Goal: Task Accomplishment & Management: Use online tool/utility

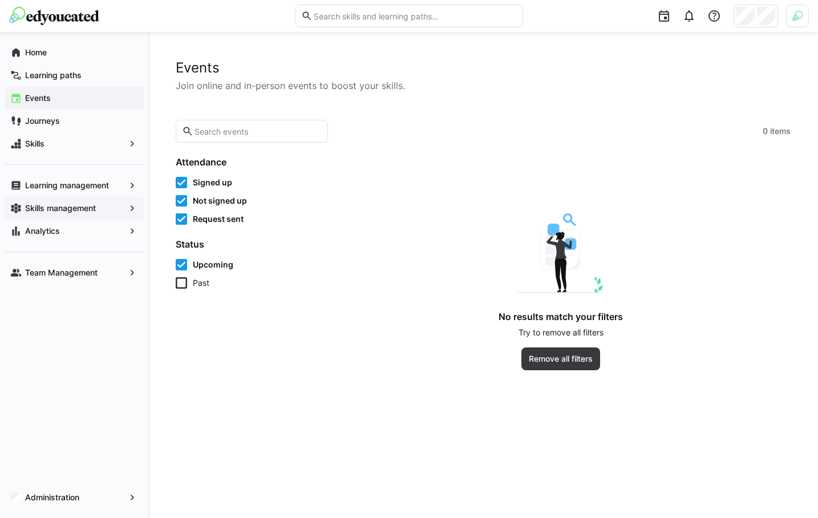
click at [0, 0] on app-navigation-label "Skills management" at bounding box center [0, 0] width 0 height 0
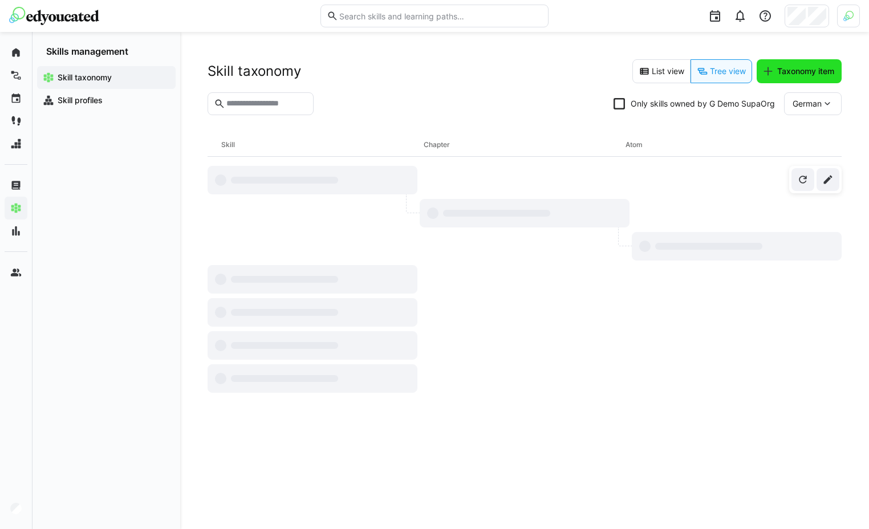
click at [728, 70] on span "Taxonomy item" at bounding box center [806, 71] width 60 height 11
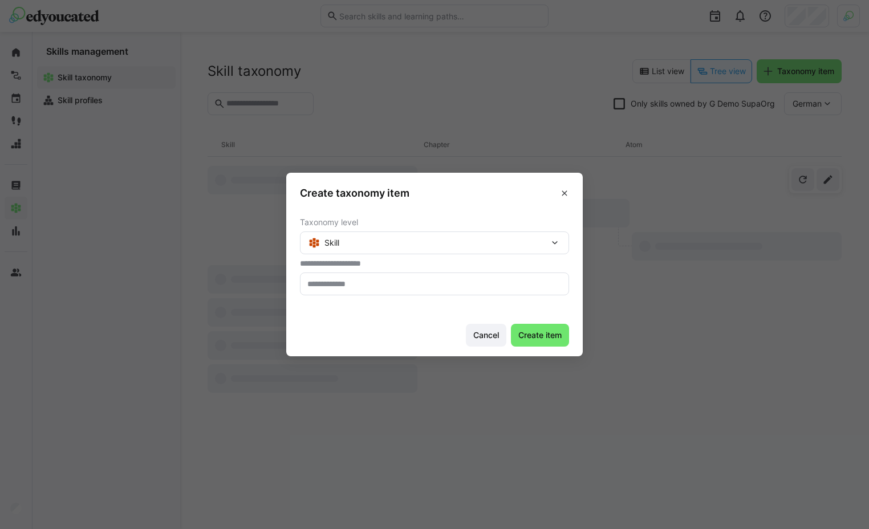
click at [396, 282] on input "text" at bounding box center [434, 284] width 257 height 10
click at [441, 242] on div "Skill" at bounding box center [434, 243] width 269 height 23
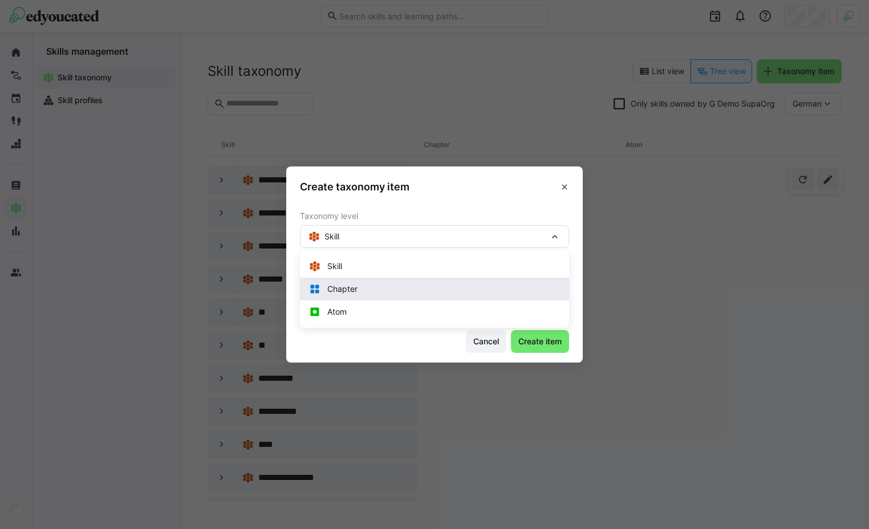
click at [398, 286] on div "Chapter" at bounding box center [434, 288] width 251 height 11
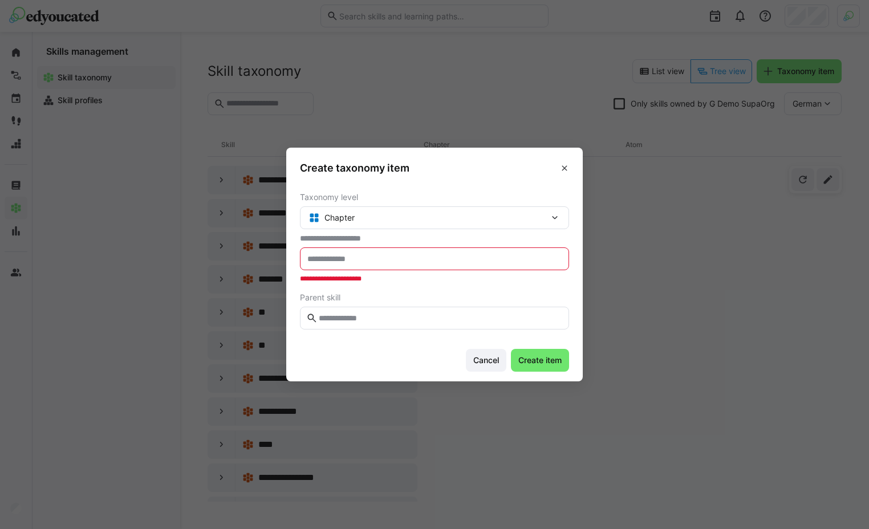
click at [382, 261] on input "text" at bounding box center [434, 259] width 257 height 10
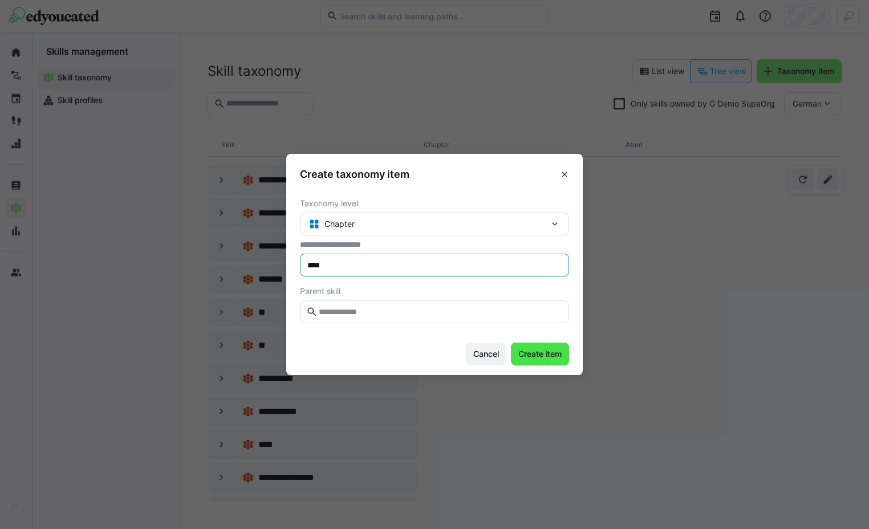
type input "****"
click at [530, 358] on span "Create item" at bounding box center [540, 353] width 47 height 11
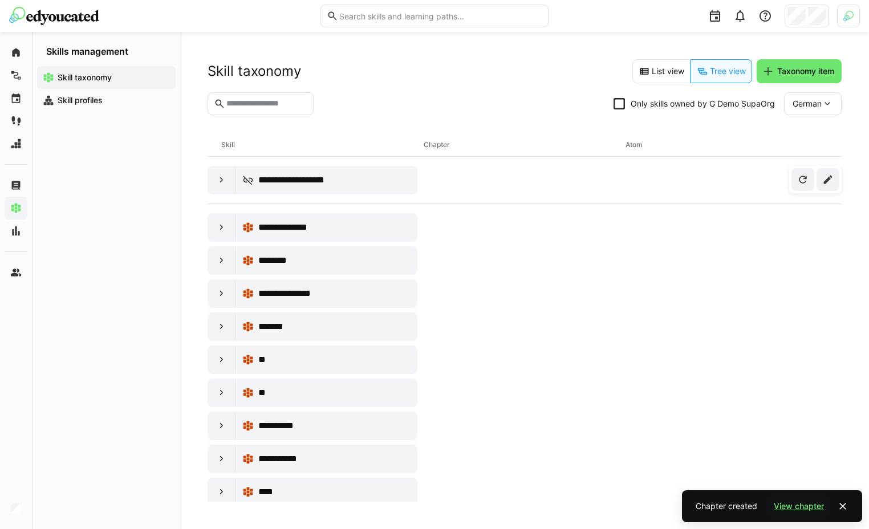
click at [728, 503] on span "View chapter" at bounding box center [799, 506] width 54 height 11
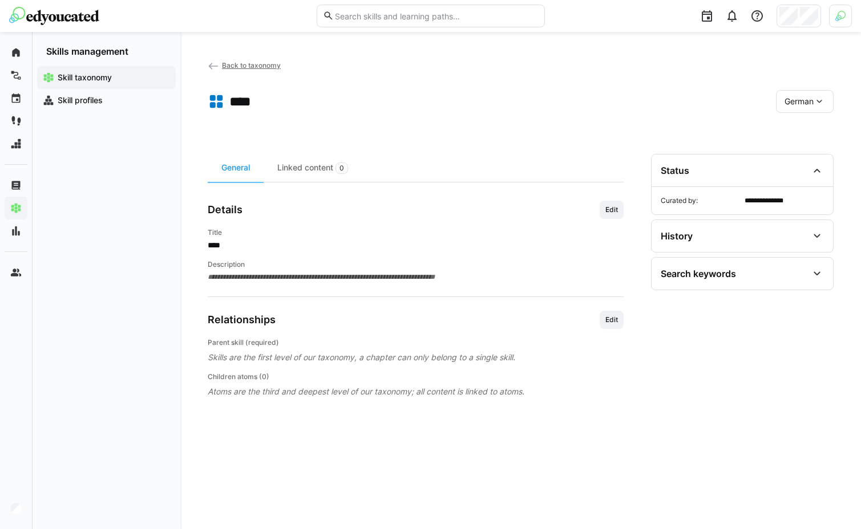
click at [728, 100] on span "German" at bounding box center [798, 101] width 29 height 11
click at [728, 127] on span "English" at bounding box center [797, 131] width 26 height 11
click at [728, 102] on span "English" at bounding box center [800, 101] width 26 height 11
click at [728, 157] on span "German" at bounding box center [801, 155] width 29 height 11
click at [605, 125] on app-toolbar "**** German" at bounding box center [521, 104] width 626 height 46
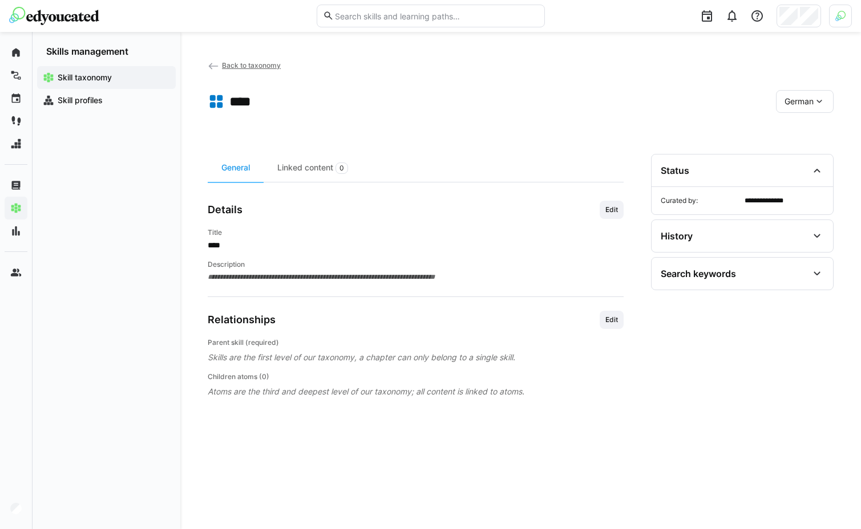
click at [572, 120] on app-toolbar "**** German" at bounding box center [521, 104] width 626 height 46
click at [509, 128] on app-header-sidebar-layout "**********" at bounding box center [521, 280] width 626 height 443
click at [499, 131] on app-header-sidebar-layout "**********" at bounding box center [521, 280] width 626 height 443
click at [498, 130] on app-header-sidebar-layout "**********" at bounding box center [521, 280] width 626 height 443
click at [237, 64] on span "Back to taxonomy" at bounding box center [251, 65] width 59 height 9
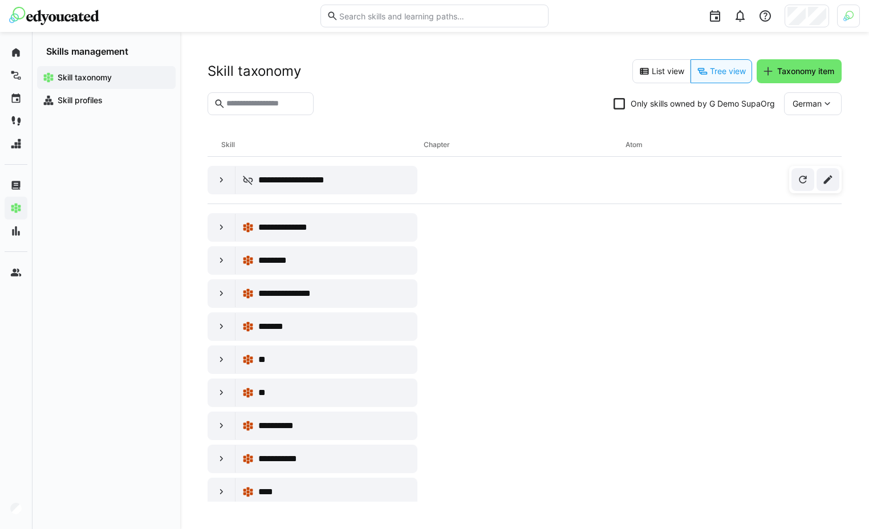
click at [412, 80] on div "Skill taxonomy List view Tree view Taxonomy item" at bounding box center [525, 71] width 634 height 24
click at [416, 83] on header "Skill taxonomy List view Tree view Taxonomy item Only skills owned by G Demo Su…" at bounding box center [525, 96] width 634 height 74
click at [417, 98] on section "Only skills owned by G Demo SupaOrg German" at bounding box center [525, 108] width 634 height 32
click at [415, 89] on header "Skill taxonomy List view Tree view Taxonomy item Only skills owned by G Demo Su…" at bounding box center [525, 96] width 634 height 74
drag, startPoint x: 414, startPoint y: 86, endPoint x: 361, endPoint y: 92, distance: 53.4
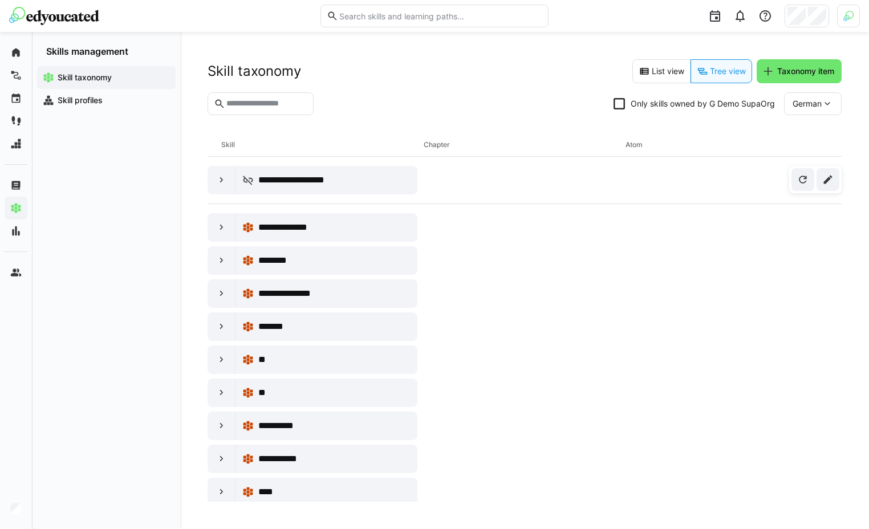
click at [414, 86] on header "Skill taxonomy List view Tree view Taxonomy item Only skills owned by G Demo Su…" at bounding box center [525, 96] width 634 height 74
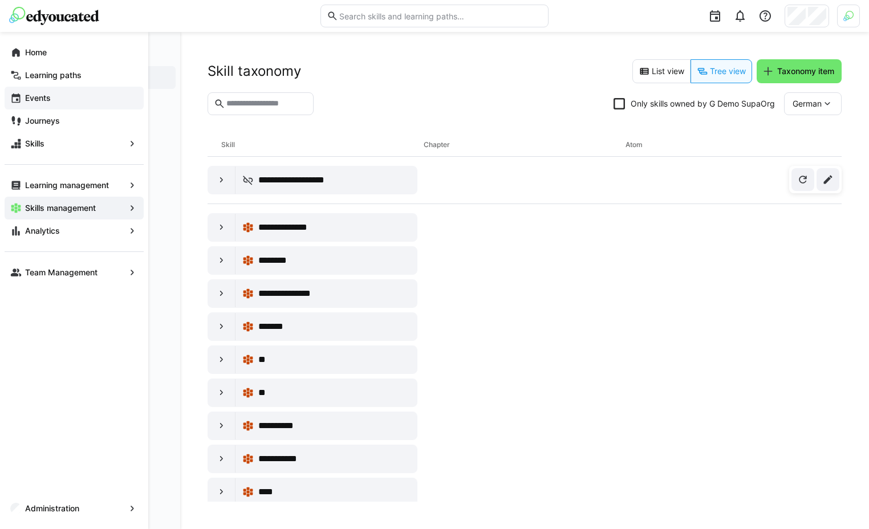
click at [0, 0] on app-navigation-label "Events" at bounding box center [0, 0] width 0 height 0
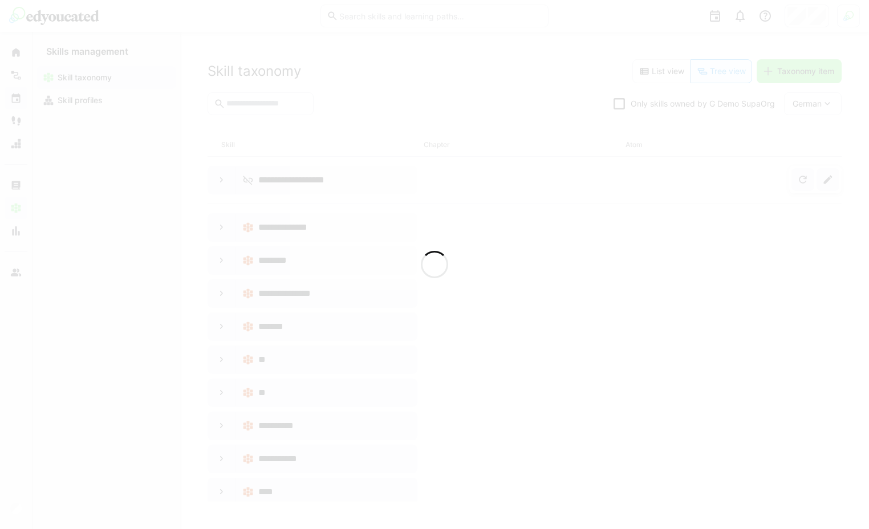
click at [395, 69] on div at bounding box center [434, 264] width 869 height 529
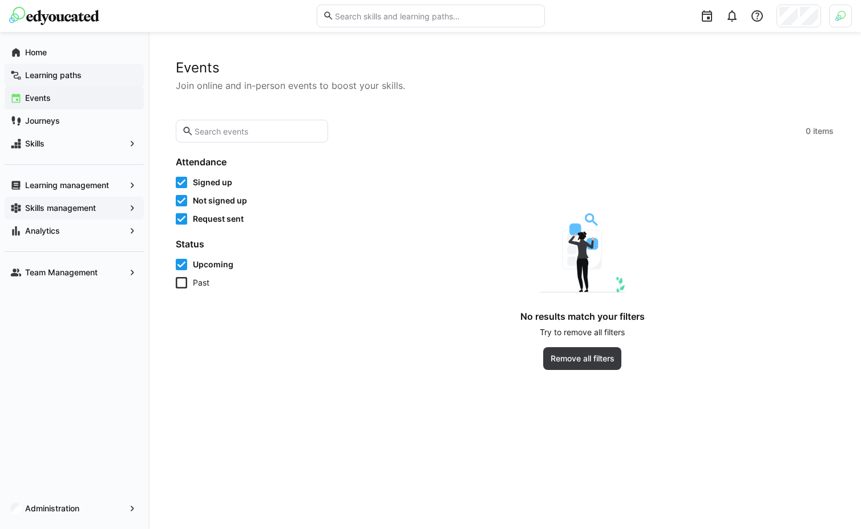
click at [0, 0] on app-navigation-label "Learning paths" at bounding box center [0, 0] width 0 height 0
click at [0, 0] on app-navigation-label "Events" at bounding box center [0, 0] width 0 height 0
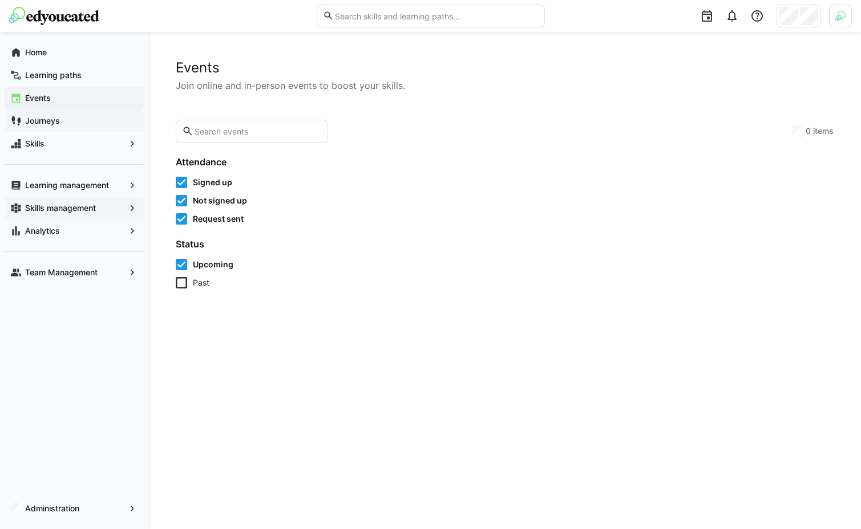
click at [0, 0] on app-navigation-label "Journeys" at bounding box center [0, 0] width 0 height 0
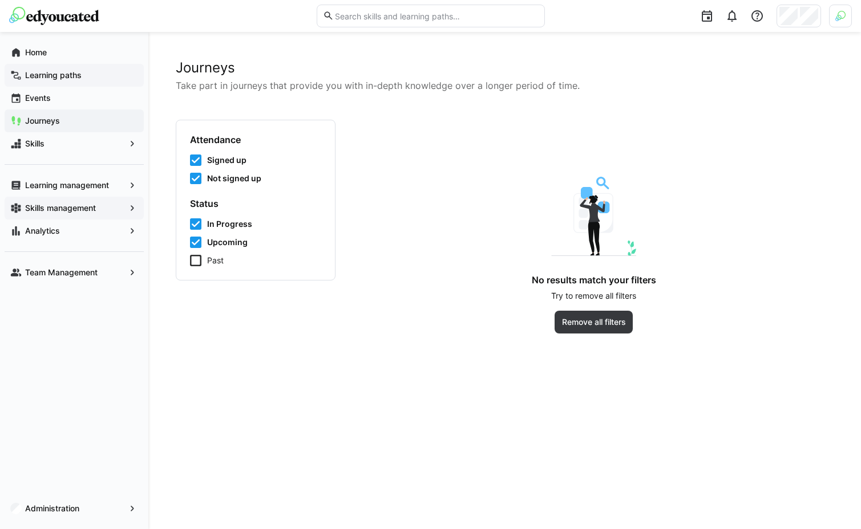
click at [39, 67] on div "Learning paths" at bounding box center [74, 75] width 139 height 23
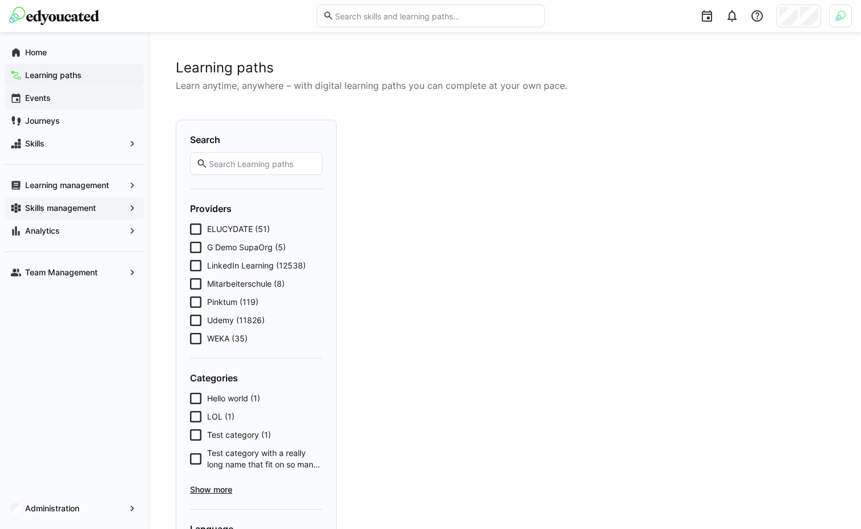
click at [0, 0] on app-navigation-label "Events" at bounding box center [0, 0] width 0 height 0
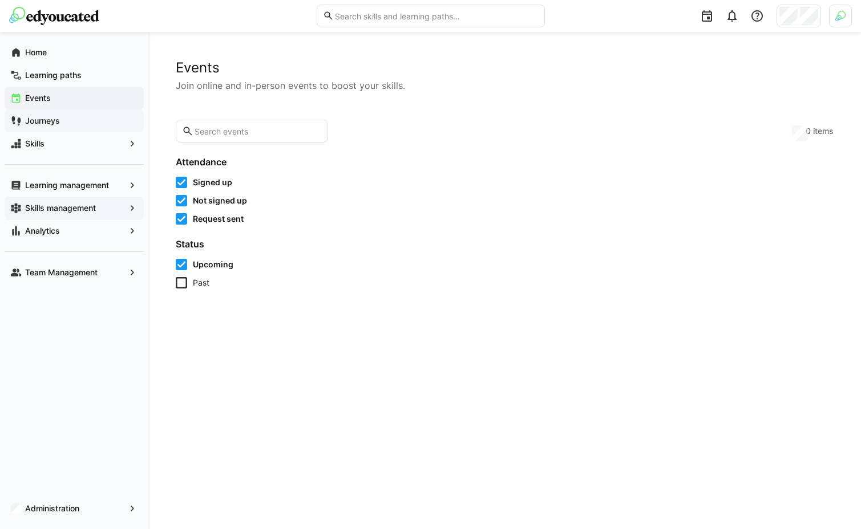
click at [0, 0] on app-navigation-label "Journeys" at bounding box center [0, 0] width 0 height 0
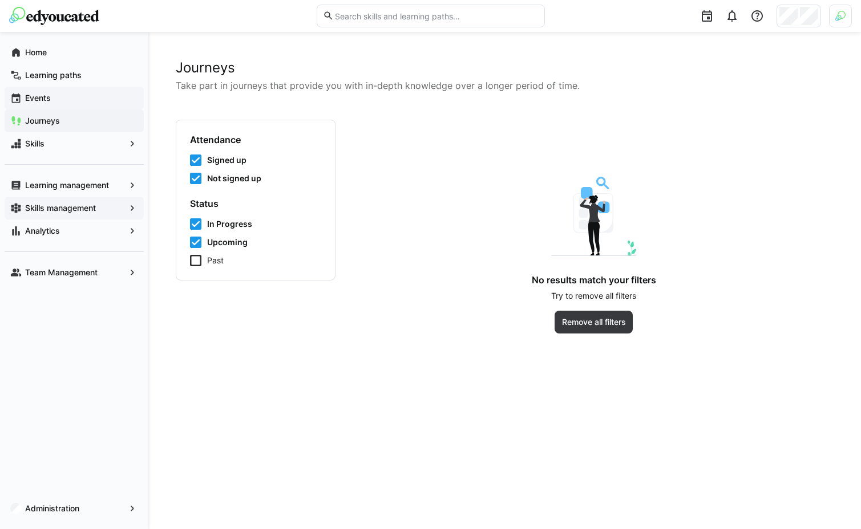
click at [39, 90] on div "Events" at bounding box center [74, 98] width 139 height 23
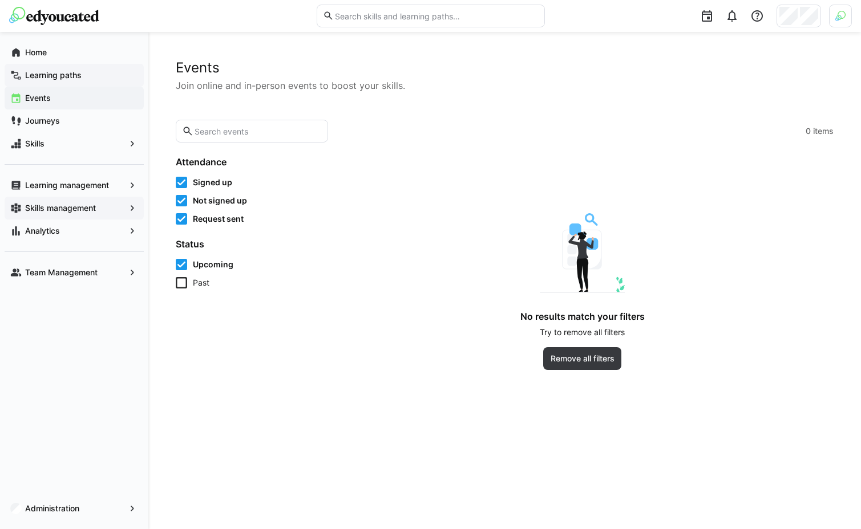
click at [36, 80] on span "Learning paths" at bounding box center [80, 75] width 115 height 11
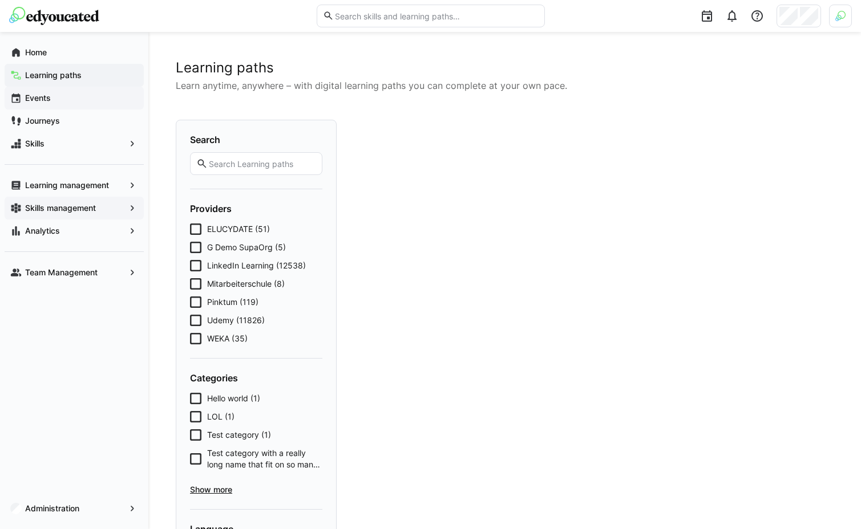
click at [0, 0] on app-navigation-label "Events" at bounding box center [0, 0] width 0 height 0
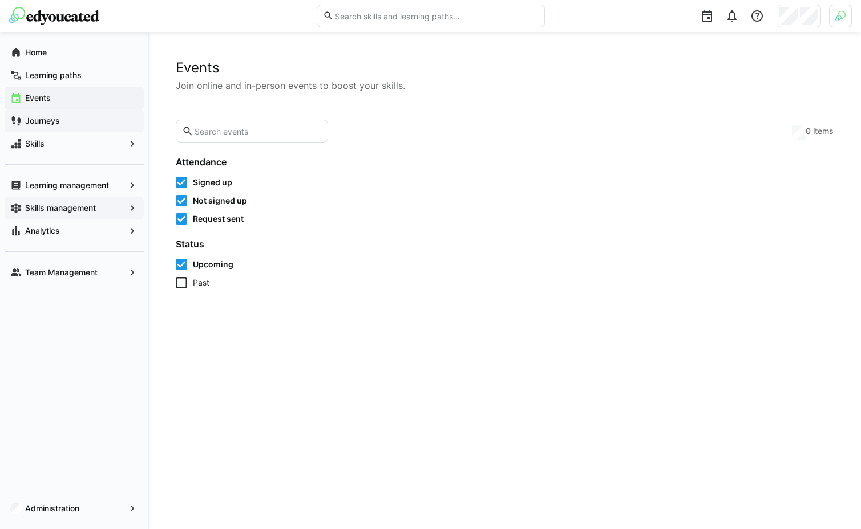
click at [33, 115] on span "Journeys" at bounding box center [80, 120] width 115 height 11
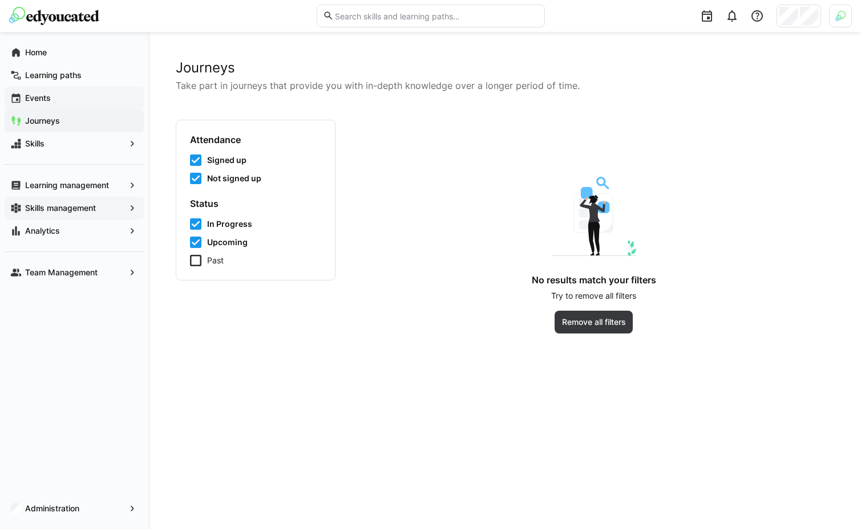
click at [0, 0] on app-navigation-label "Events" at bounding box center [0, 0] width 0 height 0
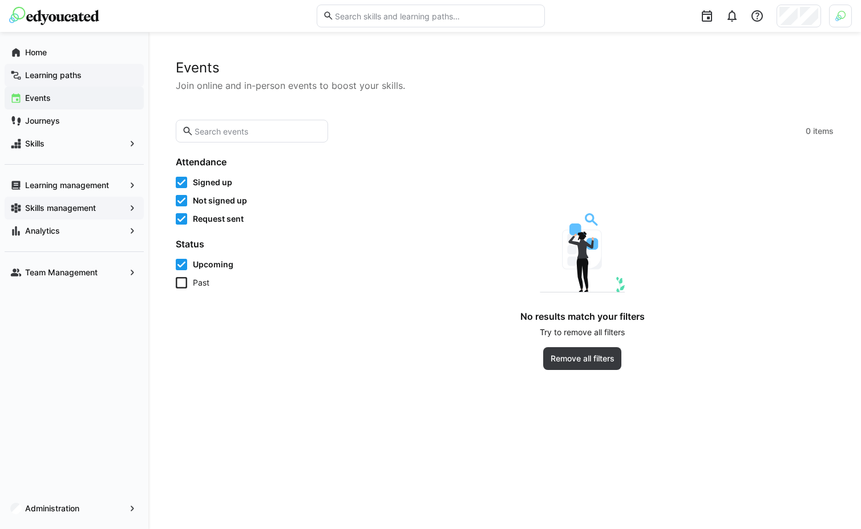
click at [0, 0] on app-navigation-label "Learning paths" at bounding box center [0, 0] width 0 height 0
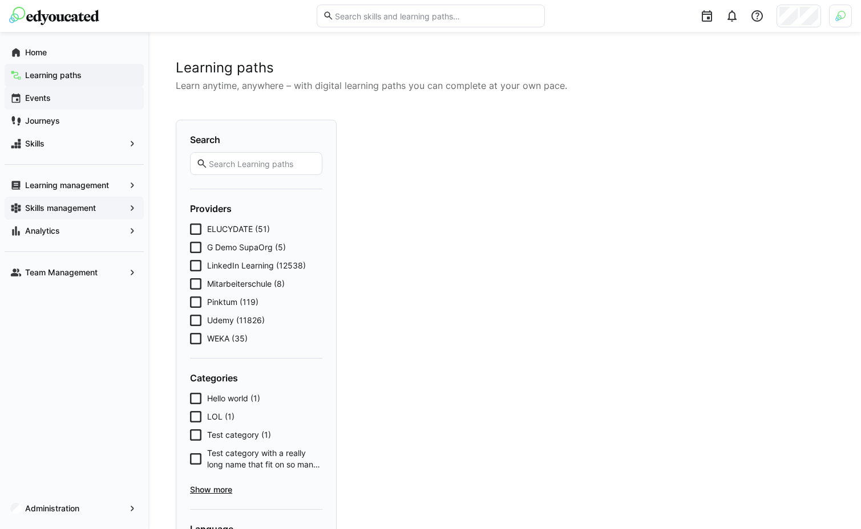
click at [0, 0] on app-navigation-label "Events" at bounding box center [0, 0] width 0 height 0
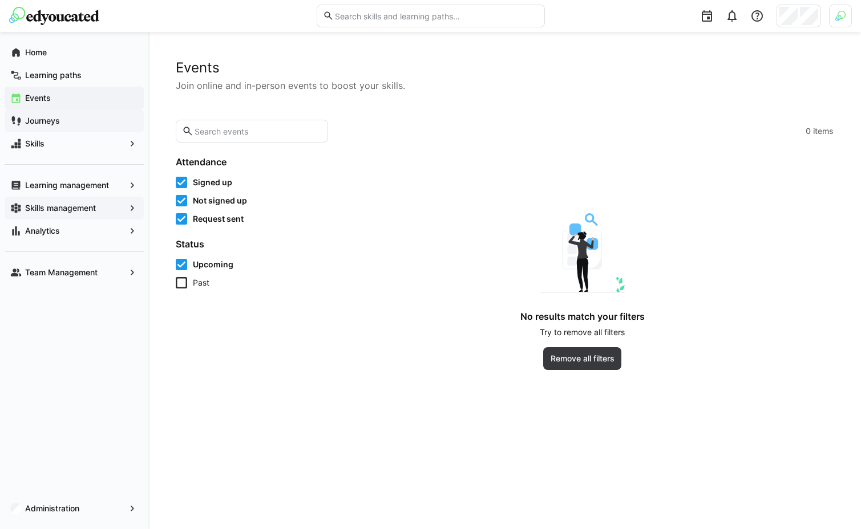
click at [0, 0] on app-navigation-label "Journeys" at bounding box center [0, 0] width 0 height 0
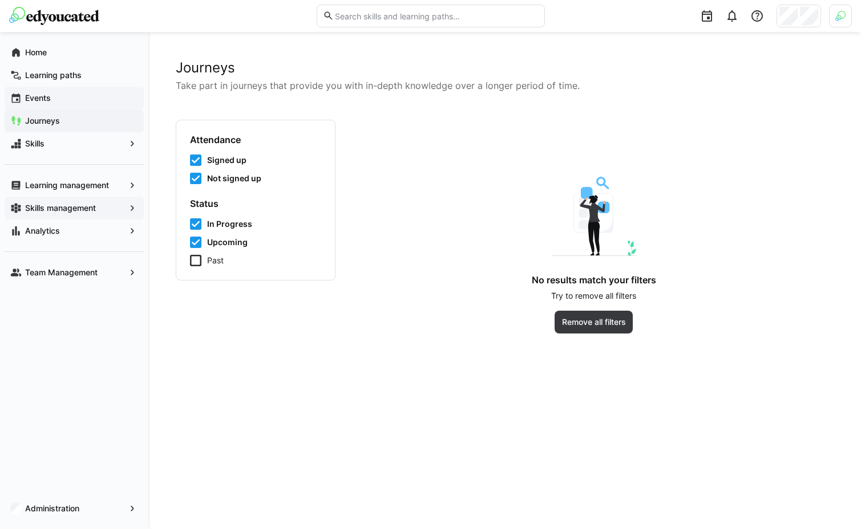
click at [0, 0] on app-navigation-label "Events" at bounding box center [0, 0] width 0 height 0
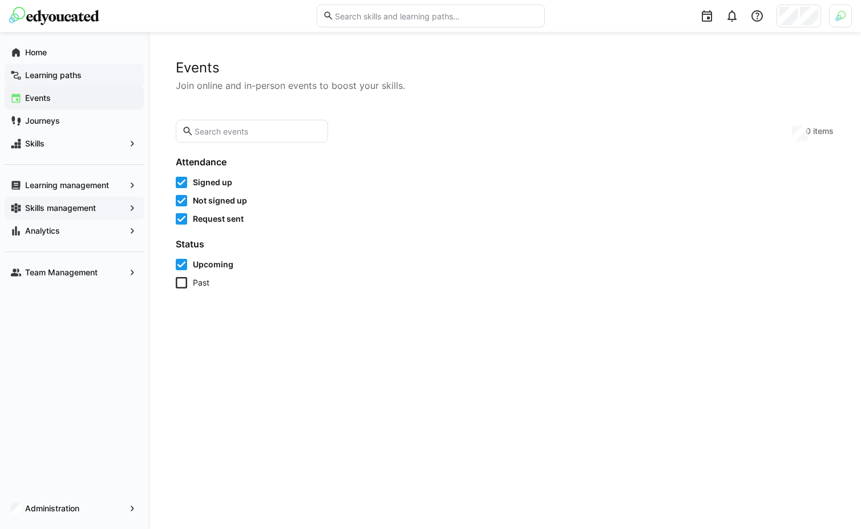
click at [0, 0] on app-navigation-label "Learning paths" at bounding box center [0, 0] width 0 height 0
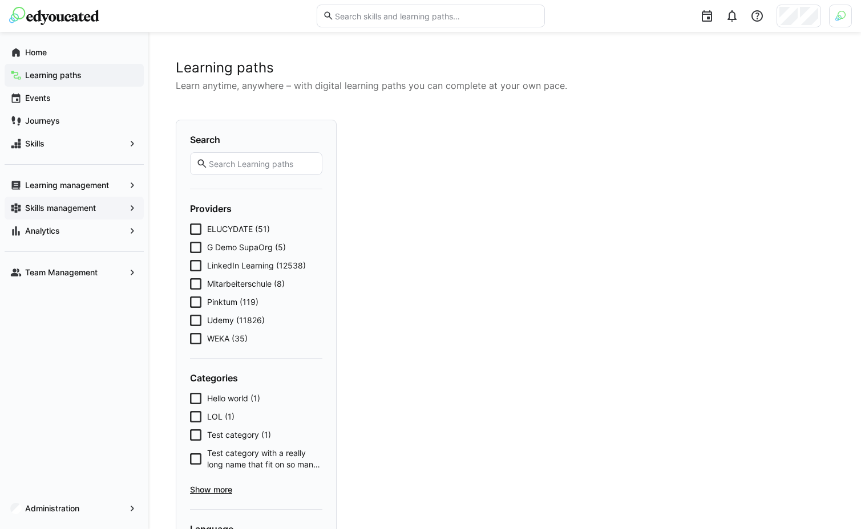
click at [189, 44] on div "Learning paths Learn anytime, anywhere – with digital learning paths you can co…" at bounding box center [504, 406] width 712 height 749
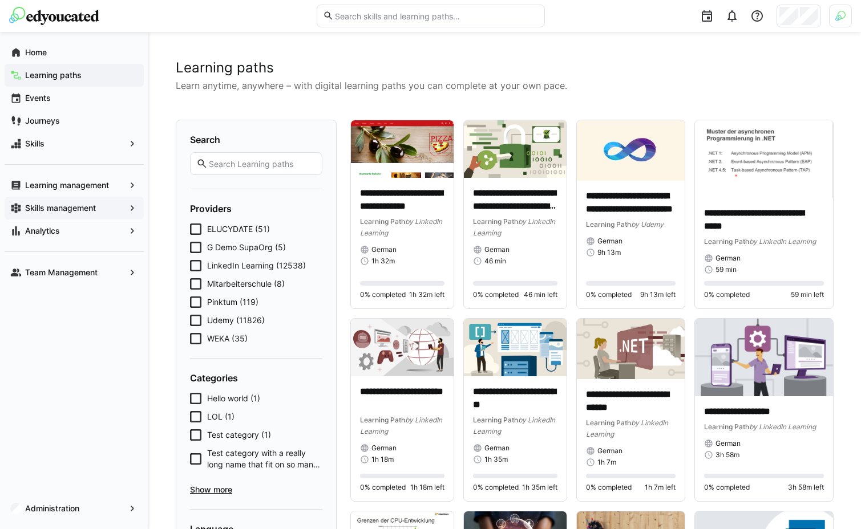
click at [191, 64] on h2 "Learning paths" at bounding box center [505, 67] width 658 height 17
click at [190, 64] on h2 "Learning paths" at bounding box center [505, 67] width 658 height 17
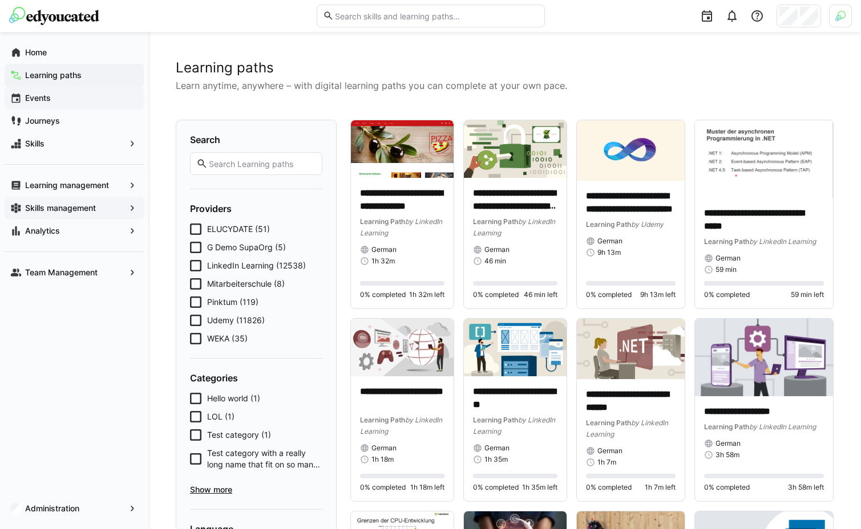
click at [70, 99] on span "Events" at bounding box center [80, 97] width 115 height 11
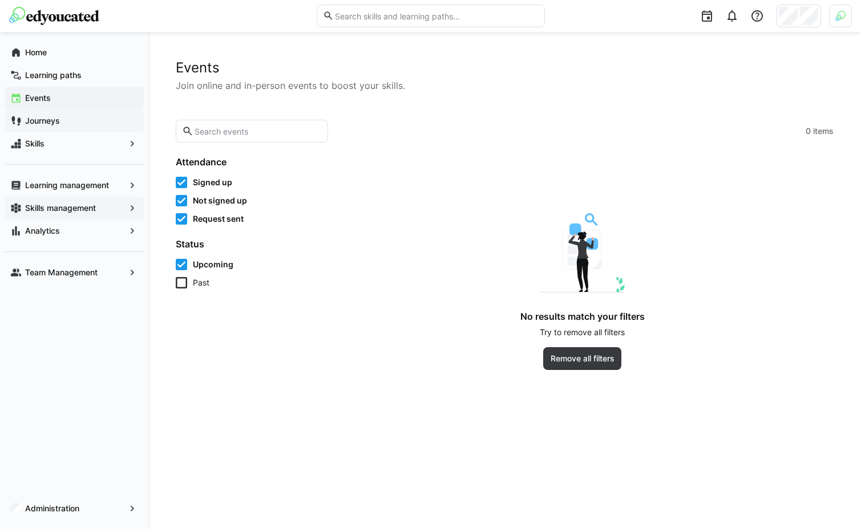
click at [0, 0] on app-navigation-label "Journeys" at bounding box center [0, 0] width 0 height 0
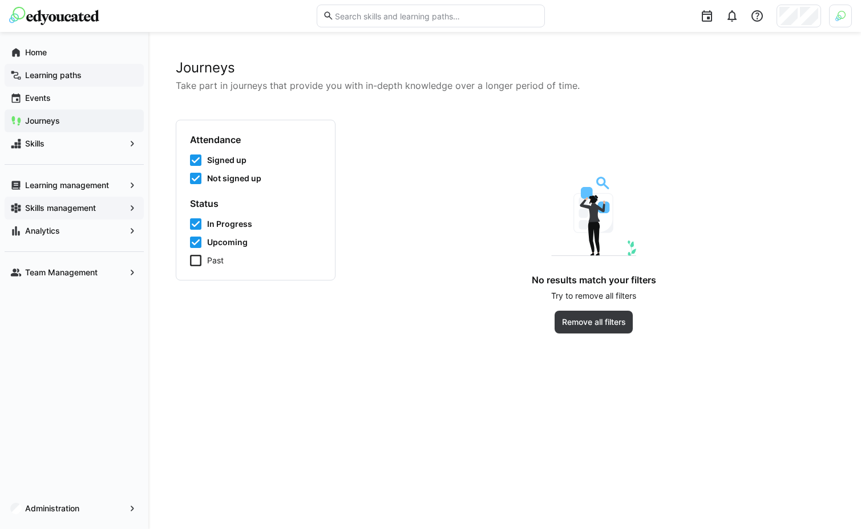
click at [0, 0] on app-navigation-label "Learning paths" at bounding box center [0, 0] width 0 height 0
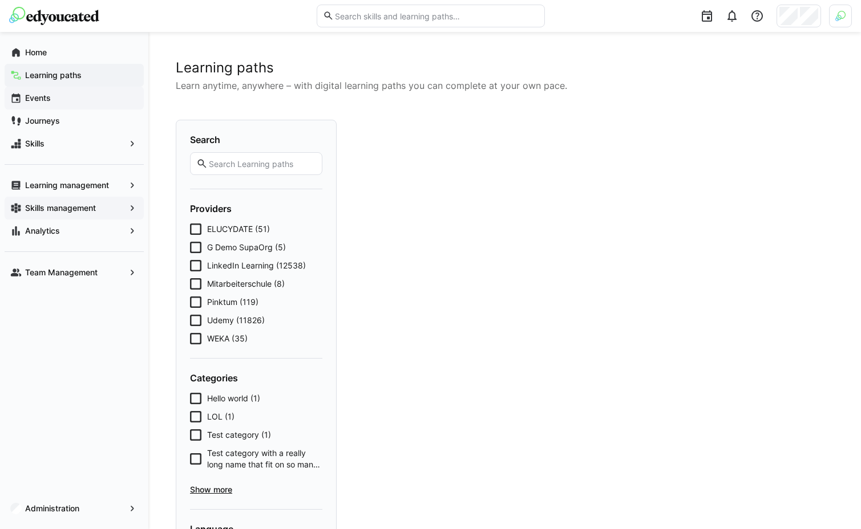
click at [60, 91] on div "Events" at bounding box center [74, 98] width 139 height 23
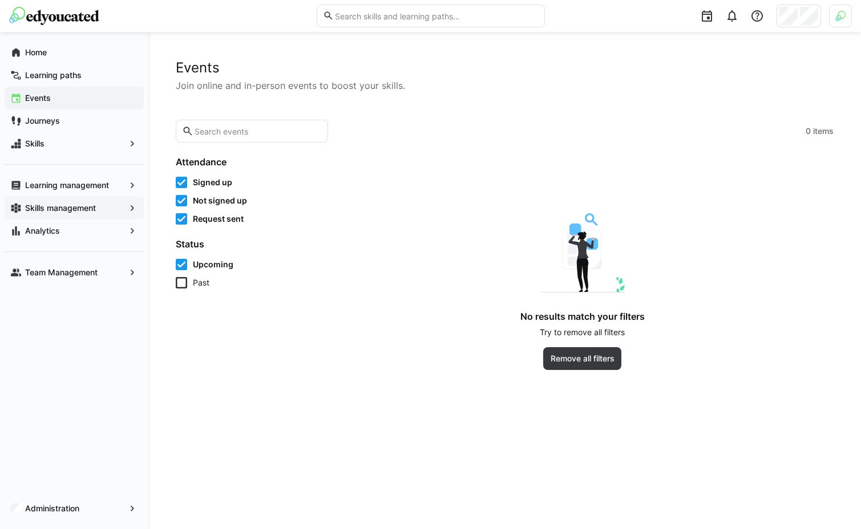
click at [468, 185] on app-learning-events-cards-grid "No results match your filters Try to remove all filters Remove all filters" at bounding box center [582, 263] width 502 height 214
click at [0, 0] on app-navigation-label "Learning management" at bounding box center [0, 0] width 0 height 0
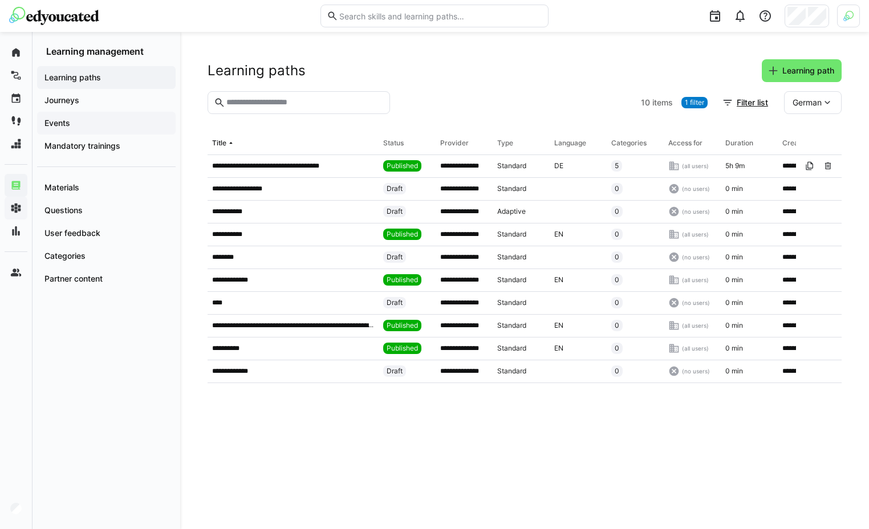
click at [87, 122] on span "Events" at bounding box center [106, 122] width 127 height 11
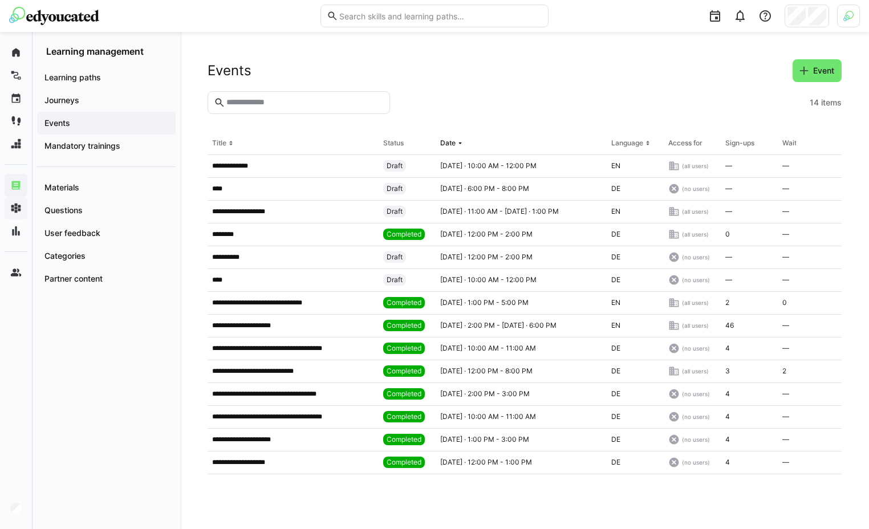
click at [496, 56] on div "**********" at bounding box center [524, 280] width 689 height 497
click at [0, 0] on app-navigation-label "Mandatory trainings" at bounding box center [0, 0] width 0 height 0
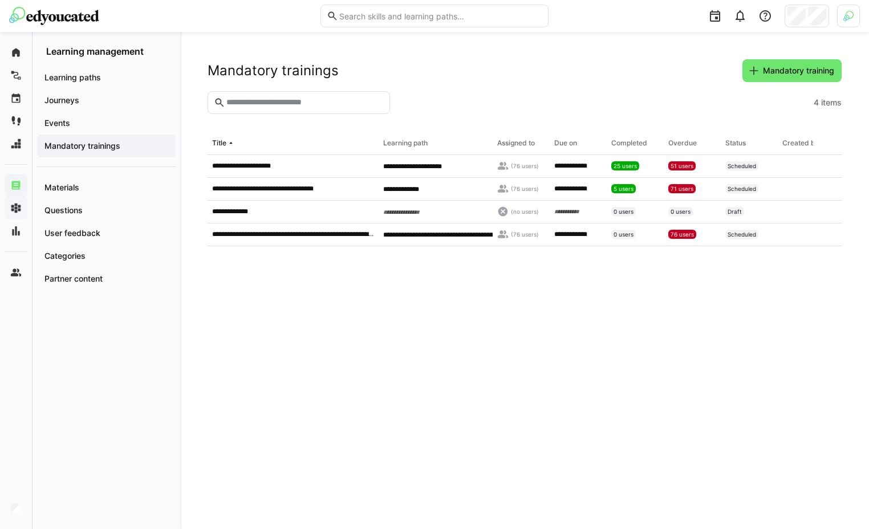
click at [538, 359] on eds-table "**********" at bounding box center [525, 317] width 634 height 370
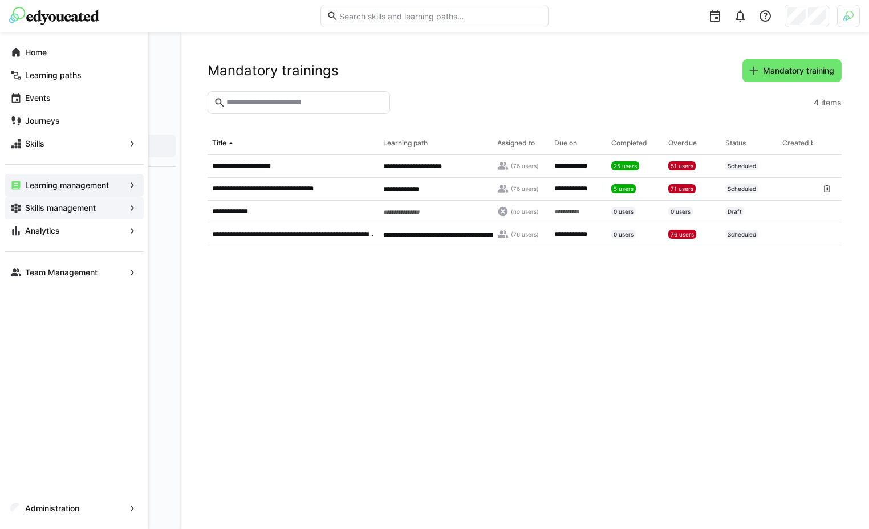
click at [17, 208] on eds-icon at bounding box center [15, 207] width 11 height 11
click at [36, 214] on div "Skills management" at bounding box center [74, 208] width 139 height 23
click at [0, 0] on app-navigation-label "Skills management" at bounding box center [0, 0] width 0 height 0
click at [99, 205] on span "Skills management" at bounding box center [74, 207] width 102 height 11
click at [91, 230] on span "Analytics" at bounding box center [74, 230] width 102 height 11
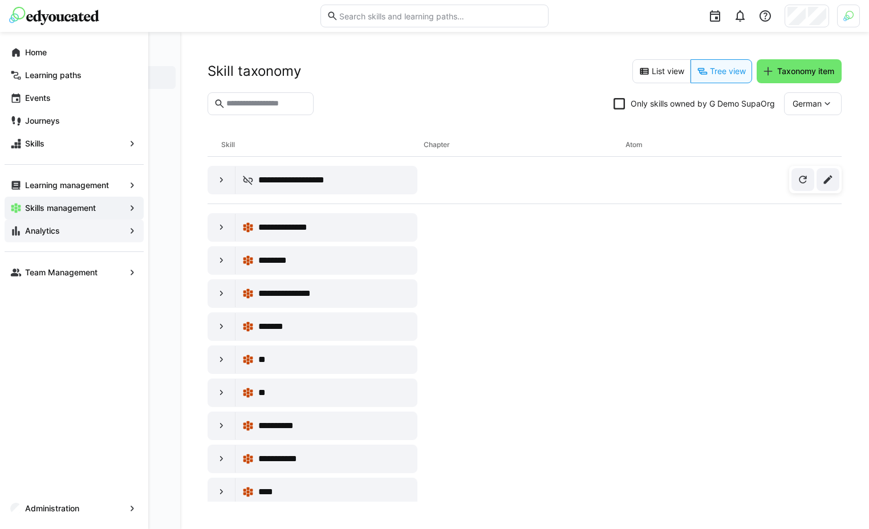
click at [76, 232] on span "Analytics" at bounding box center [74, 230] width 102 height 11
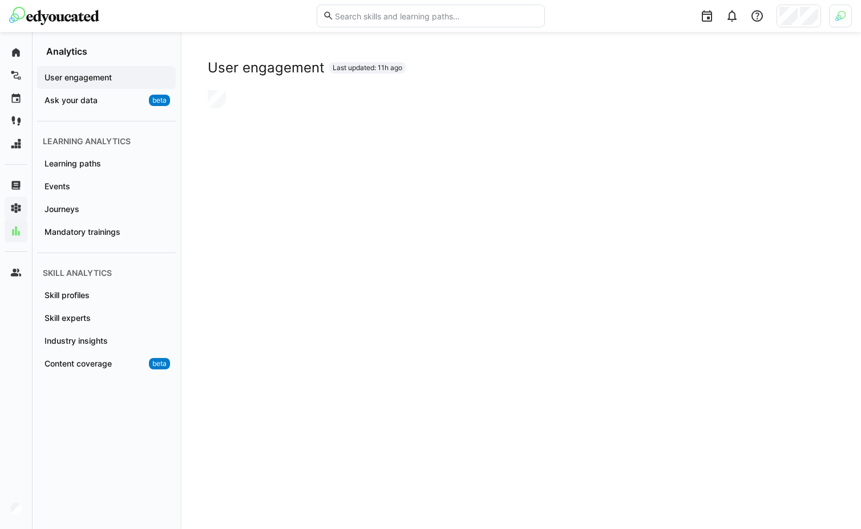
click at [107, 244] on div "User engagement Ask your data beta Learning analytics Learning paths Events Jou…" at bounding box center [107, 220] width 148 height 327
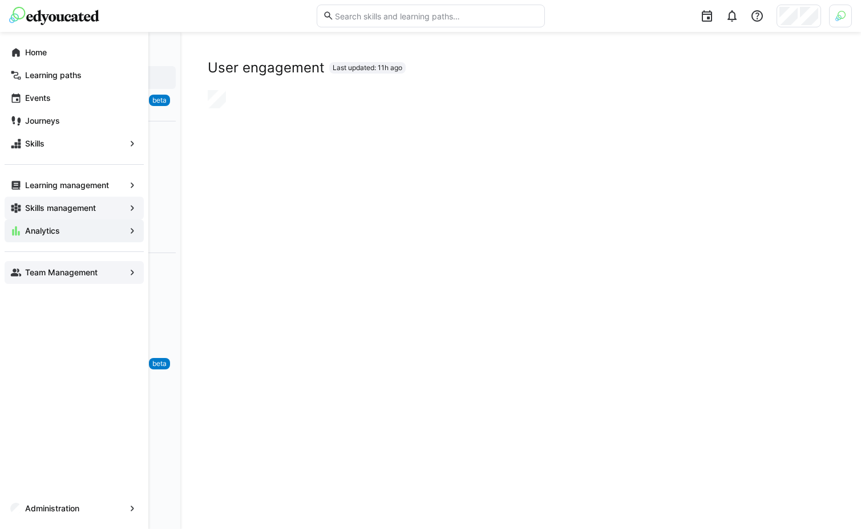
click at [10, 276] on eds-icon at bounding box center [15, 272] width 11 height 11
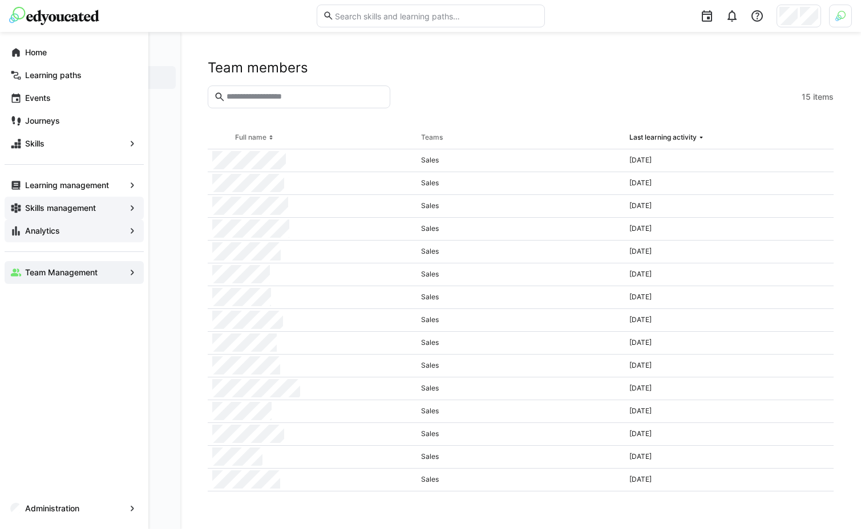
click at [0, 0] on app-navigation-label "Skills management" at bounding box center [0, 0] width 0 height 0
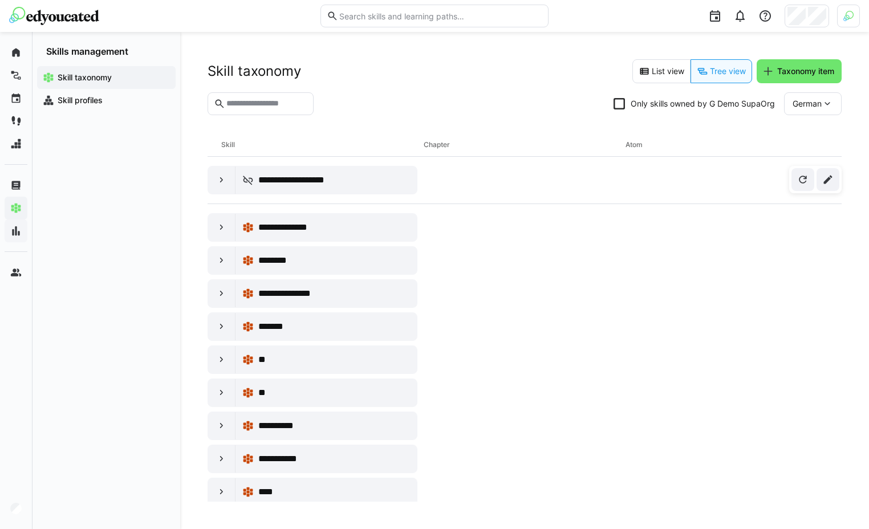
click at [85, 193] on div "Skill taxonomy Skill profiles" at bounding box center [107, 293] width 148 height 472
